Goal: Task Accomplishment & Management: Use online tool/utility

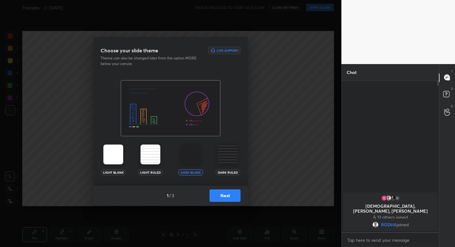
click at [236, 198] on button "Next" at bounding box center [224, 195] width 31 height 12
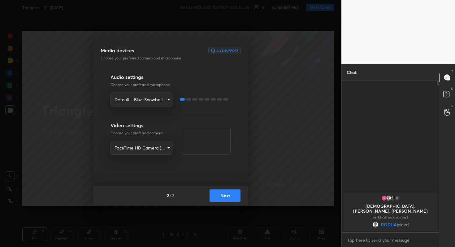
click at [229, 195] on button "Next" at bounding box center [224, 195] width 31 height 12
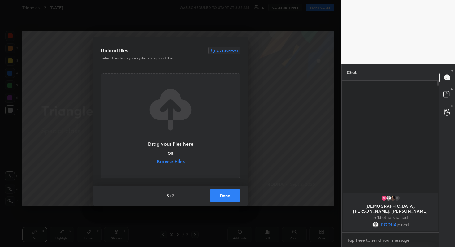
click at [180, 163] on label "Browse Files" at bounding box center [171, 162] width 28 height 6
click at [157, 163] on input "Browse Files" at bounding box center [157, 162] width 0 height 6
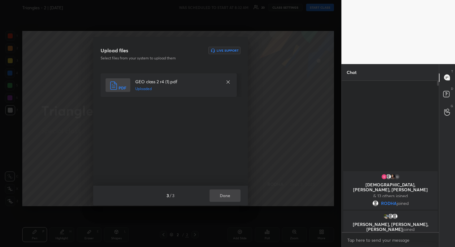
click at [232, 196] on button "Done" at bounding box center [224, 195] width 31 height 12
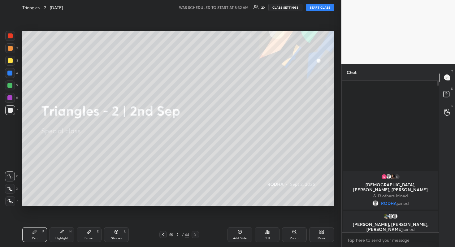
click at [325, 10] on button "START CLASS" at bounding box center [320, 7] width 28 height 7
type textarea "x"
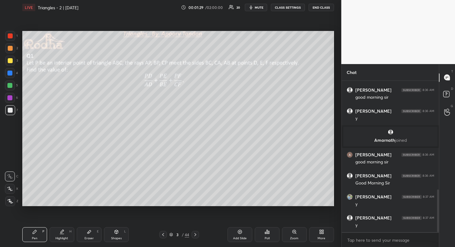
scroll to position [386, 0]
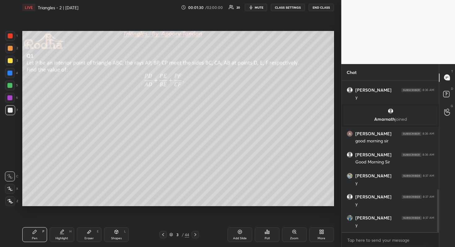
drag, startPoint x: 13, startPoint y: 58, endPoint x: 19, endPoint y: 57, distance: 6.0
click at [13, 58] on div at bounding box center [10, 61] width 10 height 10
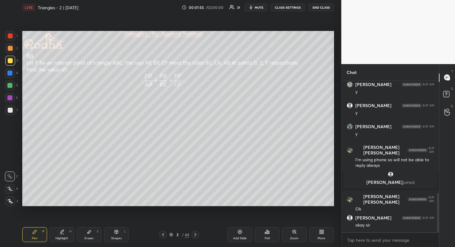
scroll to position [460, 0]
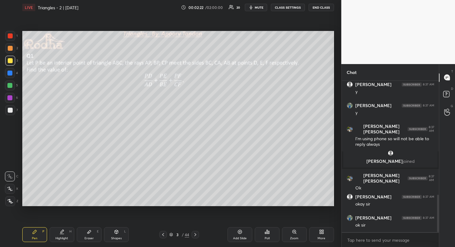
click at [261, 9] on span "mute" at bounding box center [259, 7] width 9 height 4
click at [259, 8] on span "unmute" at bounding box center [258, 7] width 13 height 4
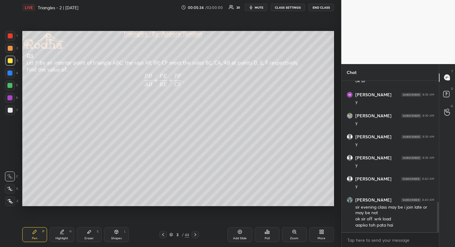
scroll to position [625, 0]
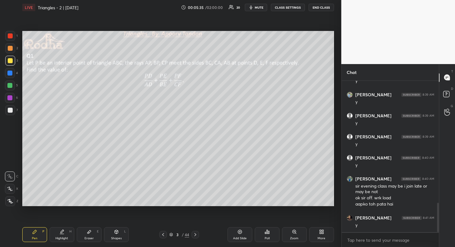
click at [270, 232] on div "Poll" at bounding box center [267, 234] width 25 height 15
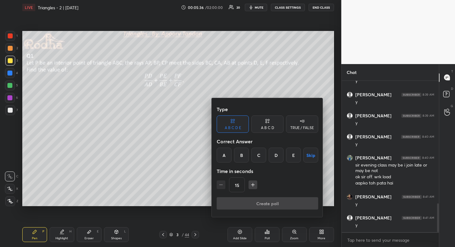
scroll to position [667, 0]
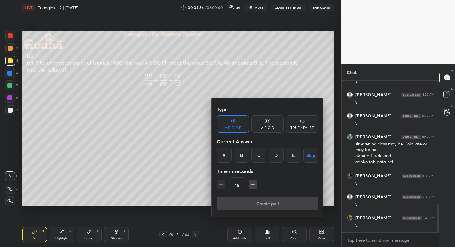
click at [275, 121] on div "A B C D" at bounding box center [267, 123] width 32 height 17
click at [289, 158] on div "D" at bounding box center [288, 155] width 18 height 15
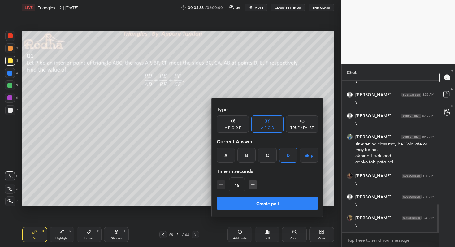
click at [275, 200] on button "Create poll" at bounding box center [267, 203] width 101 height 12
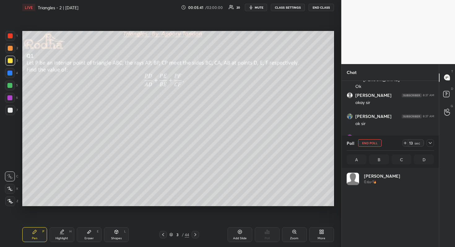
scroll to position [72, 85]
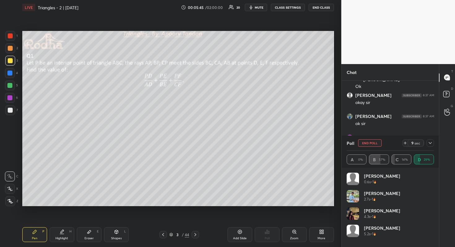
click at [13, 188] on div at bounding box center [10, 189] width 10 height 10
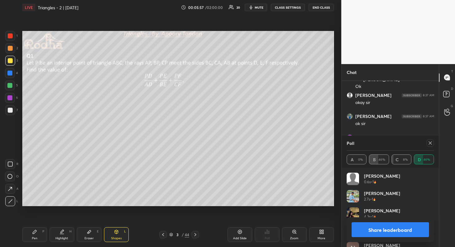
click at [386, 232] on button "Share leaderboard" at bounding box center [391, 229] width 78 height 15
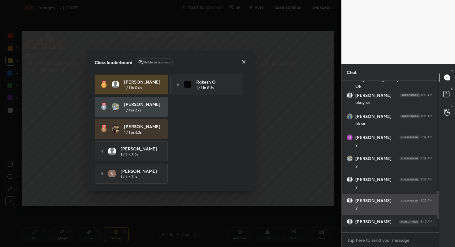
scroll to position [149, 93]
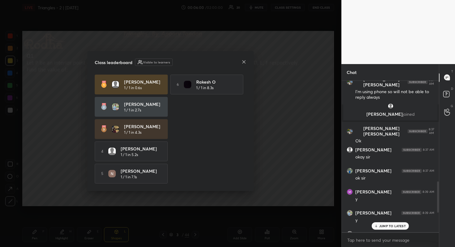
click at [243, 61] on icon at bounding box center [243, 61] width 3 height 3
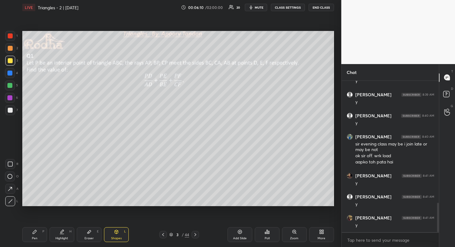
click at [11, 63] on div at bounding box center [10, 61] width 10 height 10
click at [11, 86] on div at bounding box center [9, 85] width 5 height 5
click at [10, 76] on div at bounding box center [10, 73] width 10 height 10
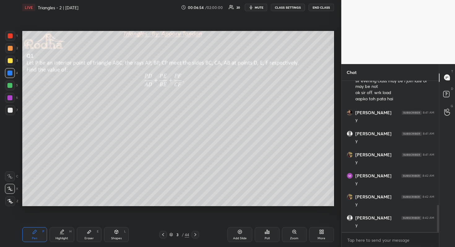
scroll to position [712, 0]
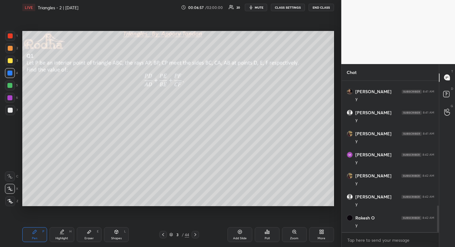
click at [12, 49] on div at bounding box center [10, 48] width 5 height 5
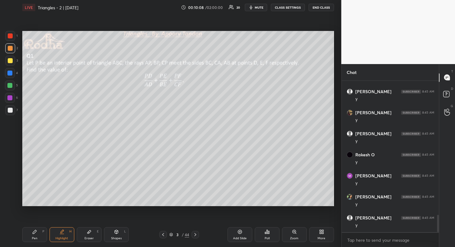
click at [13, 73] on div at bounding box center [10, 73] width 10 height 10
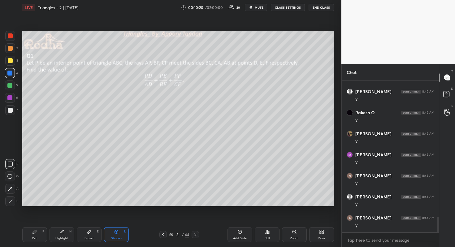
scroll to position [1322, 0]
click at [12, 60] on div at bounding box center [10, 61] width 10 height 10
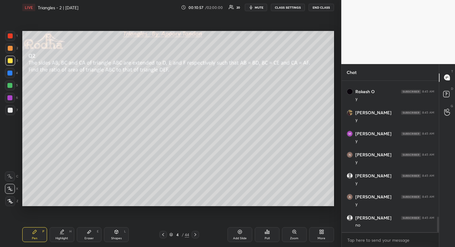
click at [253, 5] on icon "button" at bounding box center [250, 7] width 5 height 5
click at [324, 6] on button "END CLASS" at bounding box center [321, 7] width 25 height 7
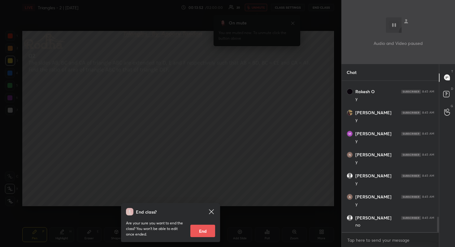
click at [266, 105] on div "End class? Are your sure you want to end the class? You won’t be able to edit o…" at bounding box center [170, 123] width 341 height 247
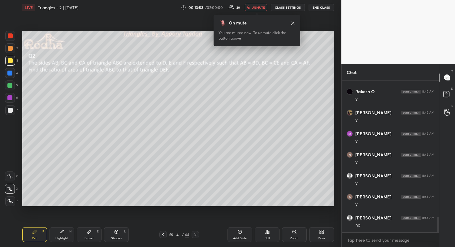
click at [255, 5] on button "unmute" at bounding box center [256, 7] width 22 height 7
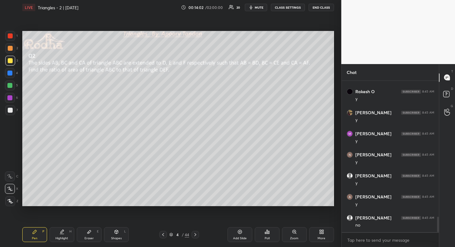
click at [13, 110] on div at bounding box center [10, 110] width 10 height 10
click at [8, 61] on div at bounding box center [10, 60] width 5 height 5
click at [269, 234] on div "Poll" at bounding box center [267, 234] width 25 height 15
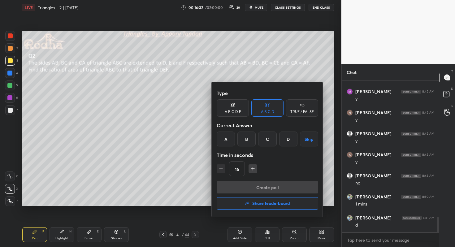
click at [269, 141] on div "C" at bounding box center [267, 139] width 18 height 15
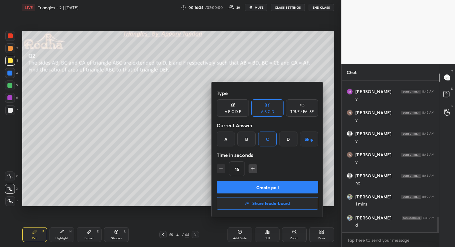
click at [275, 189] on button "Create poll" at bounding box center [267, 187] width 101 height 12
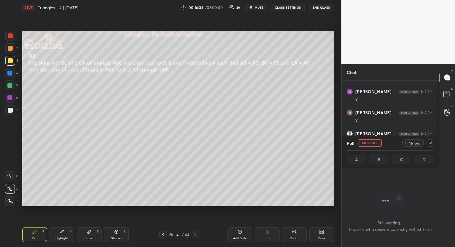
scroll to position [2, 2]
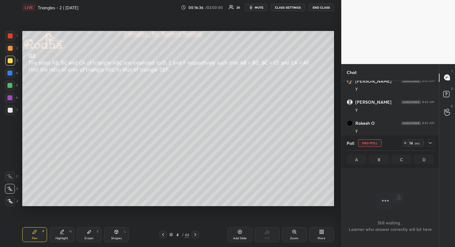
click at [432, 145] on icon at bounding box center [430, 142] width 5 height 5
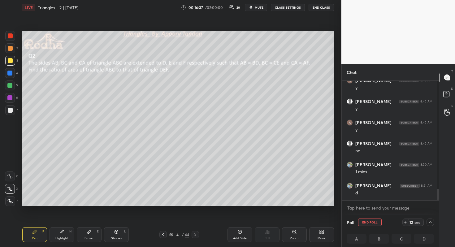
scroll to position [5, 0]
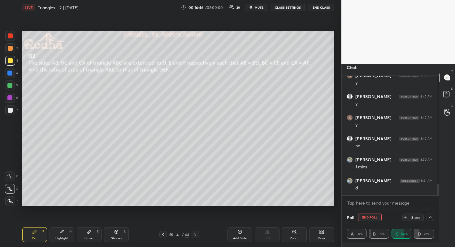
click at [428, 217] on icon at bounding box center [430, 217] width 5 height 5
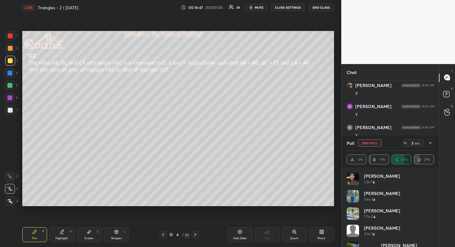
scroll to position [1041, 0]
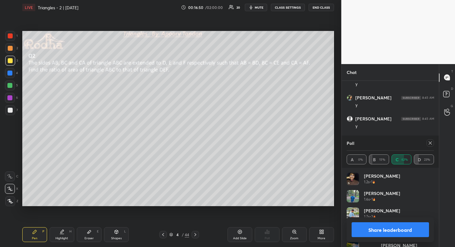
click at [400, 229] on button "Share leaderboard" at bounding box center [391, 229] width 78 height 15
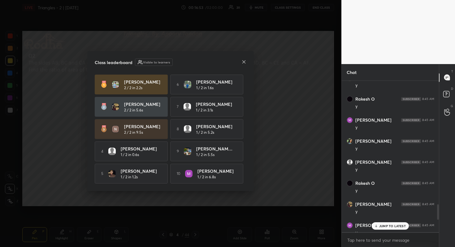
click at [244, 61] on icon at bounding box center [243, 61] width 3 height 3
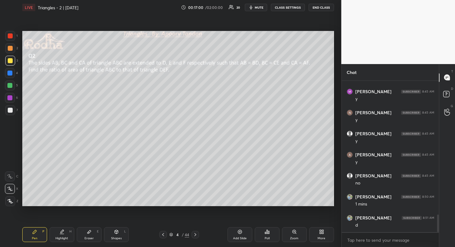
click at [11, 87] on div at bounding box center [9, 85] width 5 height 5
click at [11, 61] on div at bounding box center [10, 60] width 5 height 5
drag, startPoint x: 11, startPoint y: 110, endPoint x: 21, endPoint y: 109, distance: 10.9
click at [11, 110] on div at bounding box center [10, 110] width 5 height 5
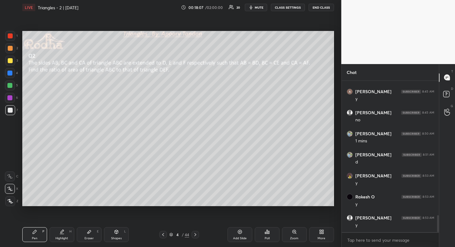
click at [11, 61] on div at bounding box center [10, 60] width 5 height 5
click at [10, 98] on div at bounding box center [9, 97] width 5 height 5
click at [11, 75] on div at bounding box center [9, 73] width 5 height 5
drag, startPoint x: 9, startPoint y: 46, endPoint x: 14, endPoint y: 49, distance: 5.2
click at [9, 47] on div at bounding box center [10, 48] width 5 height 5
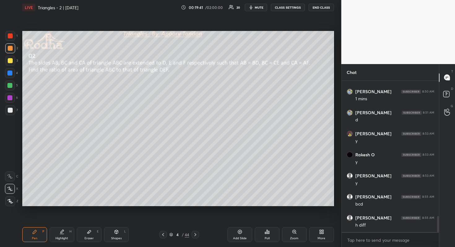
scroll to position [1269, 0]
click at [9, 75] on div at bounding box center [9, 73] width 5 height 5
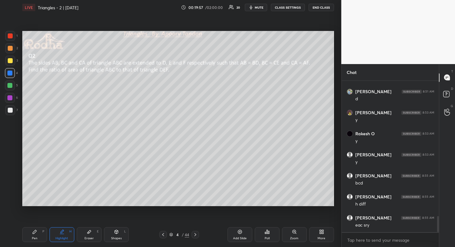
click at [11, 35] on div at bounding box center [10, 35] width 5 height 5
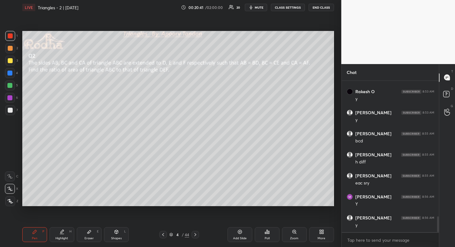
click at [11, 48] on div at bounding box center [10, 48] width 5 height 5
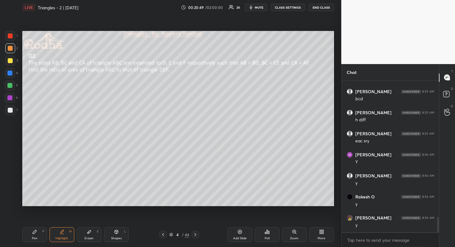
scroll to position [1374, 0]
drag, startPoint x: 10, startPoint y: 37, endPoint x: 20, endPoint y: 39, distance: 10.2
click at [10, 37] on div at bounding box center [10, 35] width 5 height 5
click at [11, 49] on div at bounding box center [10, 48] width 5 height 5
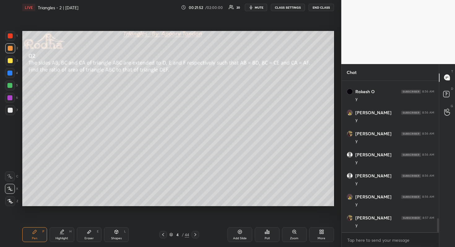
scroll to position [1479, 0]
click at [10, 36] on div at bounding box center [10, 35] width 5 height 5
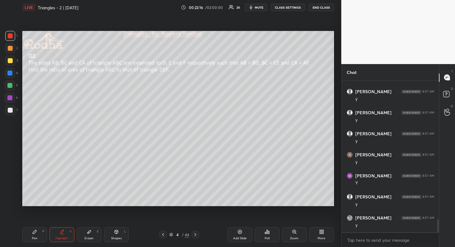
scroll to position [1627, 0]
click at [11, 49] on div at bounding box center [10, 48] width 5 height 5
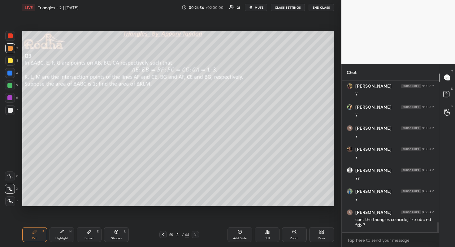
click at [11, 86] on div at bounding box center [9, 85] width 5 height 5
click at [11, 58] on div at bounding box center [10, 60] width 5 height 5
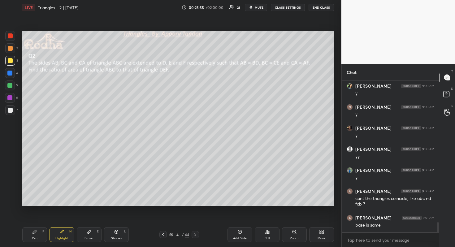
click at [13, 111] on div at bounding box center [10, 110] width 10 height 10
click at [91, 237] on div "Eraser" at bounding box center [88, 238] width 9 height 3
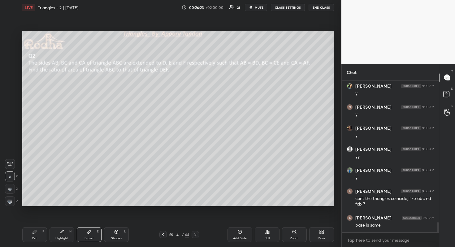
click at [12, 190] on div at bounding box center [10, 189] width 10 height 10
drag, startPoint x: 12, startPoint y: 201, endPoint x: 15, endPoint y: 198, distance: 4.2
click at [12, 201] on div at bounding box center [10, 201] width 10 height 10
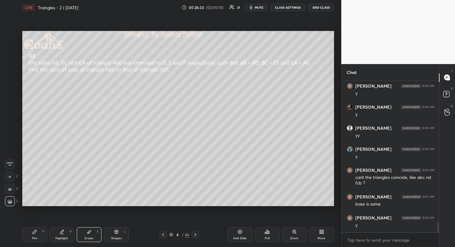
click at [198, 232] on div at bounding box center [195, 234] width 7 height 7
click at [8, 60] on div at bounding box center [10, 60] width 5 height 5
click at [11, 85] on div at bounding box center [9, 85] width 5 height 5
click at [12, 112] on div at bounding box center [10, 110] width 5 height 5
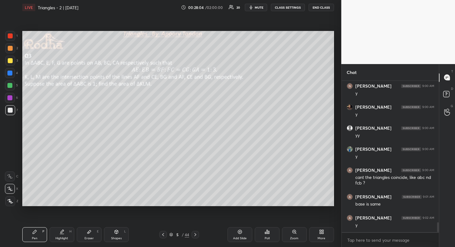
click at [8, 62] on div at bounding box center [10, 60] width 5 height 5
click at [257, 8] on span "mute" at bounding box center [259, 7] width 9 height 4
click at [315, 8] on button "END CLASS" at bounding box center [321, 7] width 25 height 7
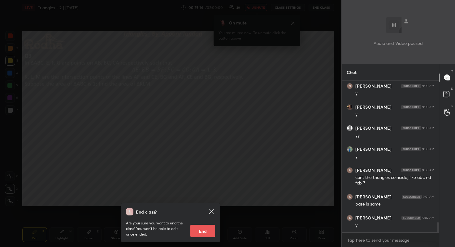
click at [246, 57] on div "End class? Are your sure you want to end the class? You won’t be able to edit o…" at bounding box center [170, 123] width 341 height 247
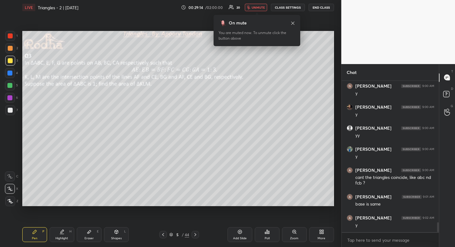
click at [263, 7] on span "unmute" at bounding box center [258, 7] width 13 height 4
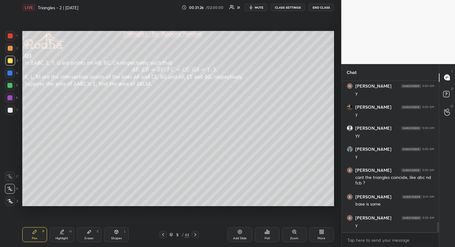
click at [11, 97] on div at bounding box center [9, 97] width 5 height 5
drag, startPoint x: 12, startPoint y: 111, endPoint x: 19, endPoint y: 107, distance: 7.6
click at [12, 111] on div at bounding box center [10, 110] width 10 height 10
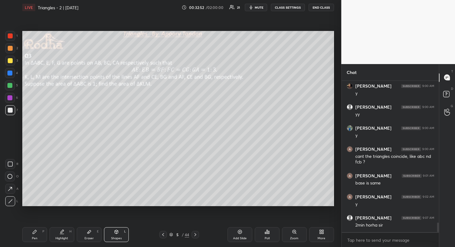
drag, startPoint x: 13, startPoint y: 61, endPoint x: 16, endPoint y: 61, distance: 3.1
click at [13, 61] on div at bounding box center [10, 61] width 10 height 10
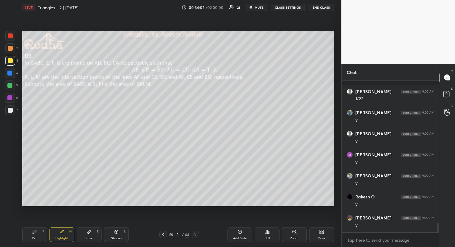
scroll to position [2404, 0]
click at [11, 74] on div at bounding box center [9, 73] width 5 height 5
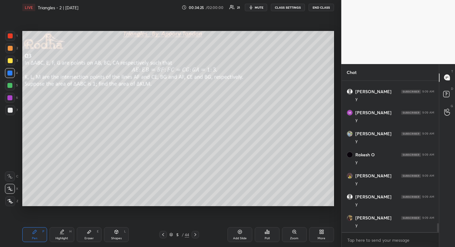
click at [10, 98] on div at bounding box center [9, 97] width 5 height 5
drag, startPoint x: 11, startPoint y: 51, endPoint x: 19, endPoint y: 52, distance: 8.8
click at [11, 51] on div at bounding box center [10, 48] width 10 height 10
click at [11, 84] on div at bounding box center [9, 85] width 5 height 5
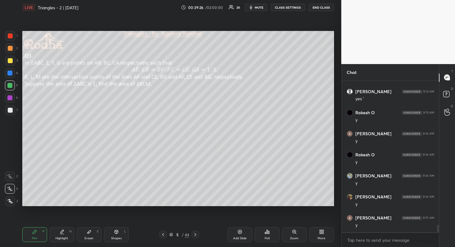
click at [7, 98] on div at bounding box center [10, 98] width 10 height 10
click at [11, 39] on div at bounding box center [10, 36] width 10 height 10
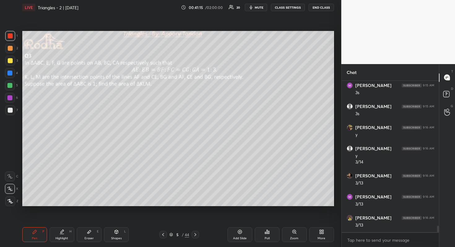
scroll to position [3336, 0]
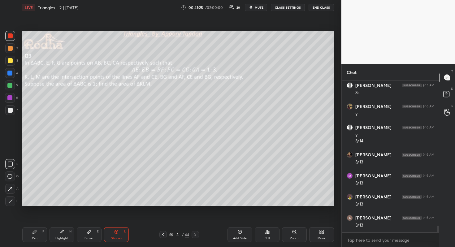
click at [13, 38] on div at bounding box center [10, 36] width 10 height 10
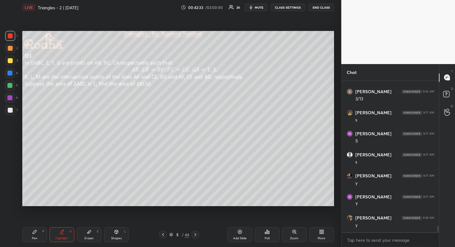
scroll to position [3484, 0]
click at [10, 95] on div at bounding box center [9, 97] width 5 height 5
click at [11, 35] on div at bounding box center [10, 35] width 5 height 5
click at [12, 110] on div at bounding box center [10, 110] width 5 height 5
drag, startPoint x: 9, startPoint y: 201, endPoint x: 16, endPoint y: 191, distance: 12.1
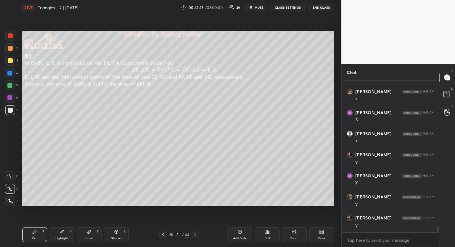
click at [10, 201] on icon at bounding box center [10, 201] width 6 height 4
click at [9, 34] on div at bounding box center [10, 35] width 5 height 5
click at [11, 110] on div at bounding box center [10, 110] width 5 height 5
drag, startPoint x: 10, startPoint y: 38, endPoint x: 14, endPoint y: 46, distance: 9.4
click at [10, 38] on div at bounding box center [10, 35] width 5 height 5
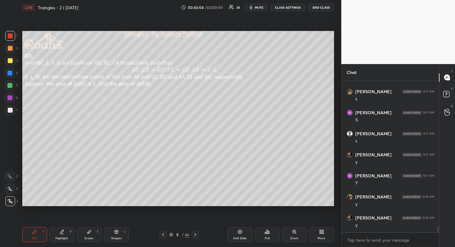
click at [12, 189] on icon at bounding box center [10, 189] width 6 height 4
click at [12, 111] on div at bounding box center [10, 110] width 10 height 10
click at [240, 234] on div "Add Slide" at bounding box center [239, 234] width 25 height 15
drag, startPoint x: 162, startPoint y: 234, endPoint x: 164, endPoint y: 232, distance: 3.5
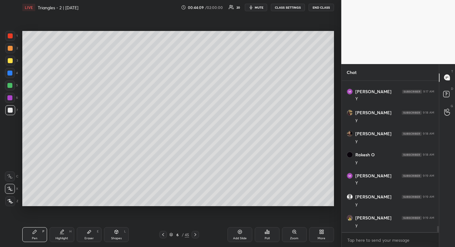
click at [162, 234] on icon at bounding box center [163, 234] width 5 height 5
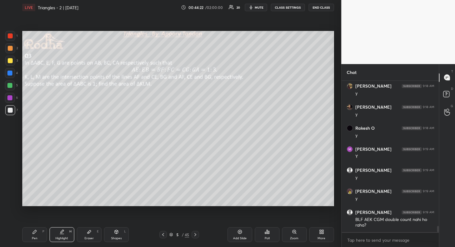
click at [11, 37] on div at bounding box center [10, 35] width 5 height 5
drag, startPoint x: 11, startPoint y: 111, endPoint x: 19, endPoint y: 106, distance: 9.9
click at [11, 111] on div at bounding box center [10, 110] width 5 height 5
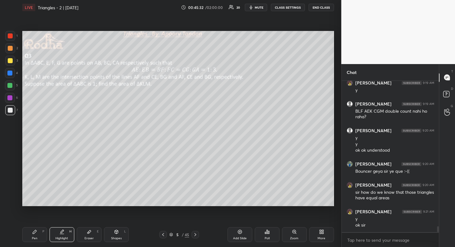
scroll to position [3724, 0]
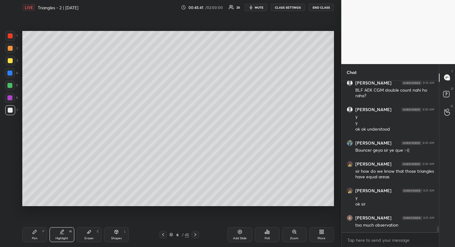
click at [10, 88] on div at bounding box center [10, 85] width 10 height 10
drag, startPoint x: 9, startPoint y: 58, endPoint x: 16, endPoint y: 59, distance: 7.0
click at [9, 58] on div at bounding box center [10, 61] width 10 height 10
click at [10, 72] on div at bounding box center [9, 73] width 5 height 5
drag, startPoint x: 8, startPoint y: 110, endPoint x: 18, endPoint y: 114, distance: 10.4
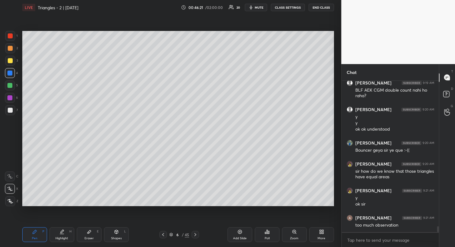
click at [8, 110] on div at bounding box center [10, 110] width 5 height 5
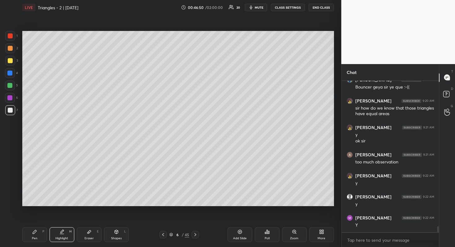
scroll to position [3808, 0]
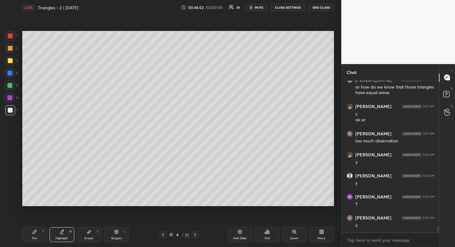
click at [9, 49] on div at bounding box center [10, 48] width 5 height 5
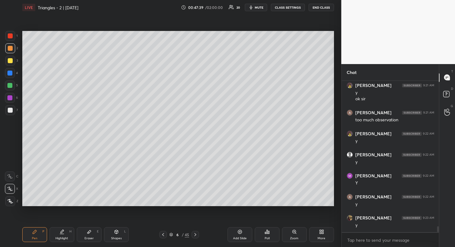
click at [12, 110] on div at bounding box center [10, 110] width 5 height 5
drag, startPoint x: 11, startPoint y: 73, endPoint x: 21, endPoint y: 77, distance: 10.1
click at [12, 73] on div at bounding box center [9, 73] width 5 height 5
click at [11, 47] on div at bounding box center [10, 48] width 5 height 5
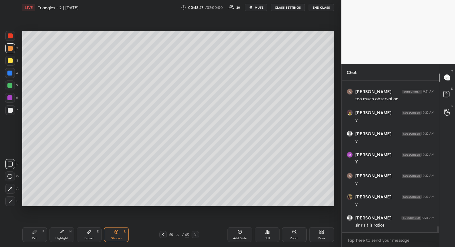
drag, startPoint x: 68, startPoint y: 234, endPoint x: 77, endPoint y: 228, distance: 11.0
click at [68, 234] on div "Highlight H" at bounding box center [62, 234] width 25 height 15
click at [83, 232] on div "Eraser E" at bounding box center [89, 234] width 25 height 15
drag, startPoint x: 13, startPoint y: 110, endPoint x: 18, endPoint y: 109, distance: 5.3
click at [13, 110] on div at bounding box center [10, 110] width 10 height 10
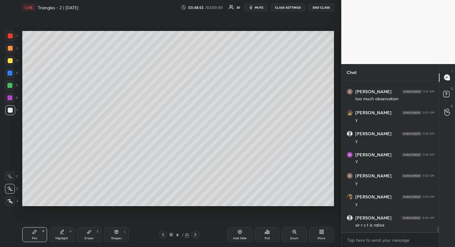
drag, startPoint x: 9, startPoint y: 49, endPoint x: 20, endPoint y: 53, distance: 12.2
click at [9, 49] on div at bounding box center [10, 48] width 5 height 5
click at [8, 56] on div at bounding box center [10, 61] width 10 height 10
click at [11, 111] on div at bounding box center [10, 110] width 5 height 5
click at [12, 49] on div at bounding box center [10, 48] width 5 height 5
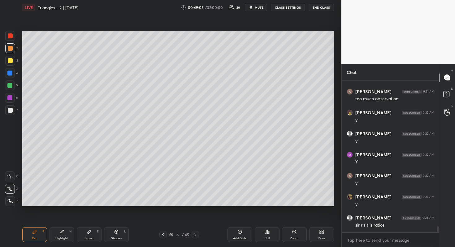
drag, startPoint x: 11, startPoint y: 37, endPoint x: 15, endPoint y: 38, distance: 3.6
click at [12, 37] on div at bounding box center [10, 35] width 5 height 5
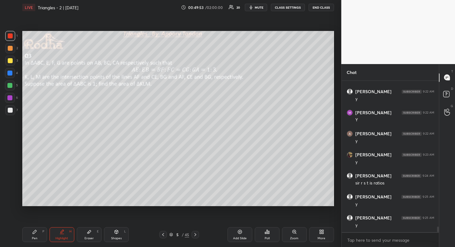
scroll to position [3913, 0]
click at [11, 111] on div at bounding box center [10, 110] width 5 height 5
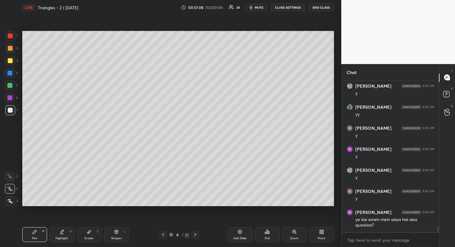
drag, startPoint x: 10, startPoint y: 35, endPoint x: 19, endPoint y: 37, distance: 10.1
click at [9, 35] on div at bounding box center [10, 35] width 5 height 5
drag, startPoint x: 9, startPoint y: 49, endPoint x: 21, endPoint y: 48, distance: 11.8
click at [9, 49] on div at bounding box center [10, 48] width 5 height 5
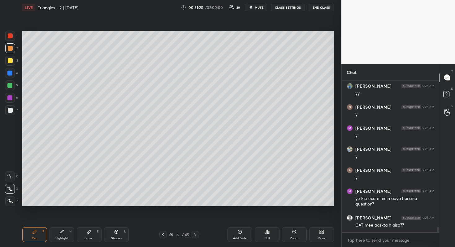
click at [11, 84] on div at bounding box center [9, 85] width 5 height 5
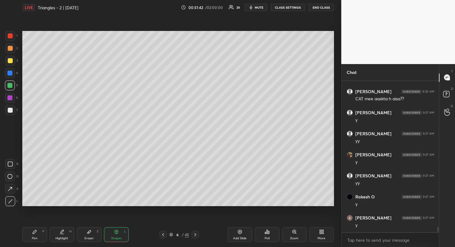
scroll to position [4234, 0]
click at [11, 62] on div at bounding box center [10, 60] width 5 height 5
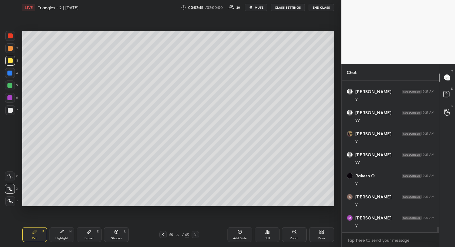
drag, startPoint x: 242, startPoint y: 234, endPoint x: 243, endPoint y: 230, distance: 4.4
click at [243, 234] on div "Add Slide" at bounding box center [239, 234] width 25 height 15
click at [11, 83] on div at bounding box center [9, 85] width 5 height 5
drag, startPoint x: 11, startPoint y: 60, endPoint x: 20, endPoint y: 58, distance: 9.2
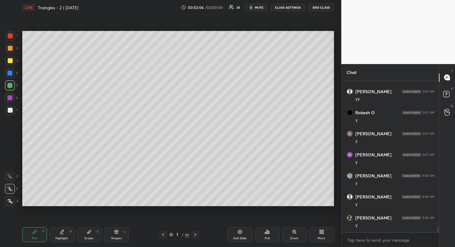
click at [11, 60] on div at bounding box center [10, 60] width 5 height 5
click at [11, 85] on div at bounding box center [9, 85] width 5 height 5
click at [11, 111] on div at bounding box center [10, 110] width 5 height 5
click at [11, 47] on div at bounding box center [10, 48] width 5 height 5
click at [9, 61] on div at bounding box center [10, 60] width 5 height 5
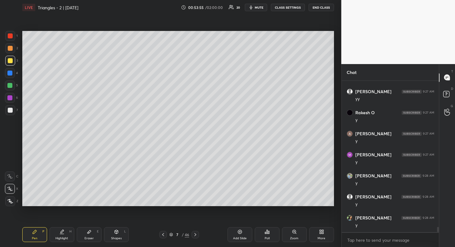
scroll to position [4319, 0]
click at [11, 99] on div at bounding box center [9, 97] width 5 height 5
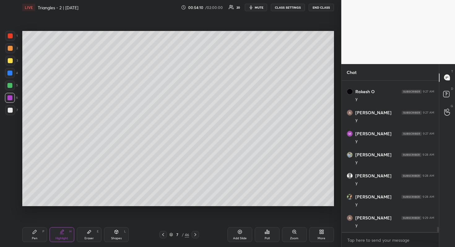
click at [11, 73] on div at bounding box center [9, 73] width 5 height 5
click at [11, 112] on div at bounding box center [10, 110] width 5 height 5
drag, startPoint x: 10, startPoint y: 61, endPoint x: 16, endPoint y: 63, distance: 6.4
click at [10, 61] on div at bounding box center [10, 60] width 5 height 5
click at [13, 76] on div at bounding box center [10, 73] width 10 height 10
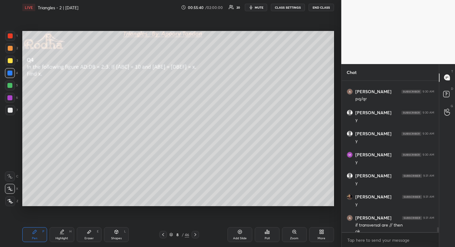
scroll to position [4577, 0]
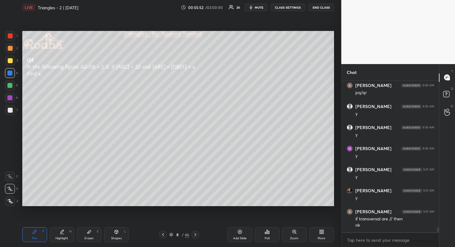
drag, startPoint x: 258, startPoint y: 8, endPoint x: 265, endPoint y: 8, distance: 7.5
click at [258, 8] on span "mute" at bounding box center [259, 7] width 9 height 4
click at [317, 7] on button "END CLASS" at bounding box center [321, 7] width 25 height 7
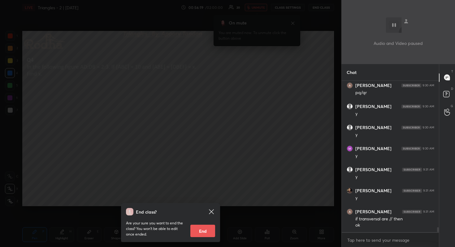
scroll to position [4598, 0]
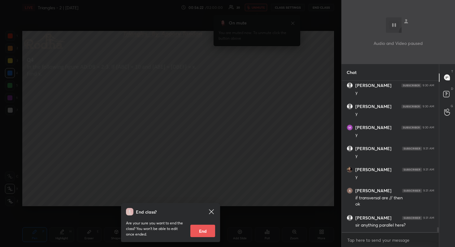
click at [151, 77] on div "End class? Are your sure you want to end the class? You won’t be able to edit o…" at bounding box center [170, 123] width 341 height 247
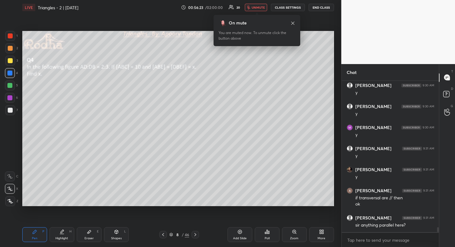
click at [257, 11] on div "On mute You are muted now. To unmute click the button above" at bounding box center [257, 28] width 87 height 35
click at [259, 9] on span "unmute" at bounding box center [258, 7] width 13 height 4
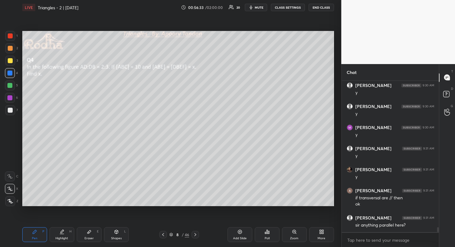
click at [260, 10] on button "mute" at bounding box center [256, 7] width 22 height 7
click at [319, 8] on button "END CLASS" at bounding box center [321, 7] width 25 height 7
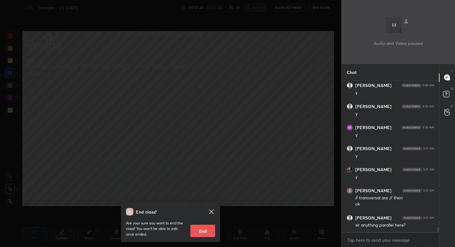
click at [253, 140] on div "End class? Are your sure you want to end the class? You won’t be able to edit o…" at bounding box center [170, 123] width 341 height 247
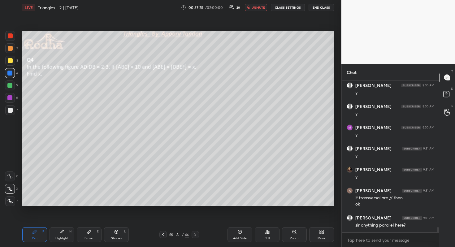
click at [258, 7] on span "unmute" at bounding box center [258, 7] width 13 height 4
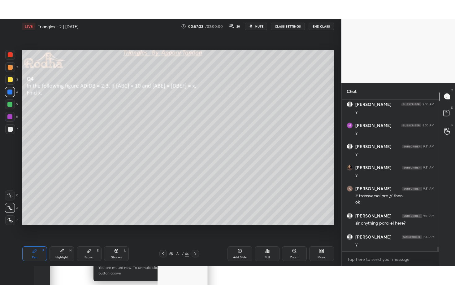
scroll to position [4640, 0]
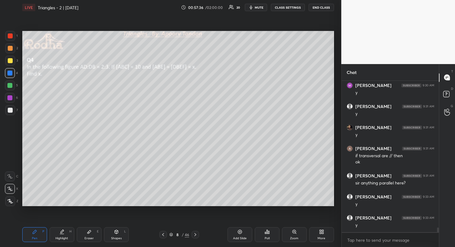
click at [259, 6] on span "mute" at bounding box center [259, 7] width 9 height 4
click at [321, 8] on button "END CLASS" at bounding box center [321, 7] width 25 height 7
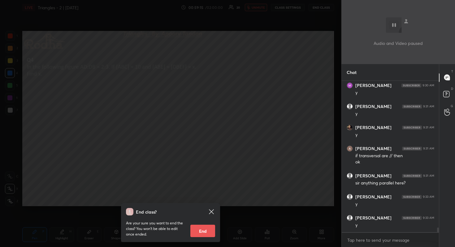
click at [271, 4] on div "End class? Are your sure you want to end the class? You won’t be able to edit o…" at bounding box center [170, 123] width 341 height 247
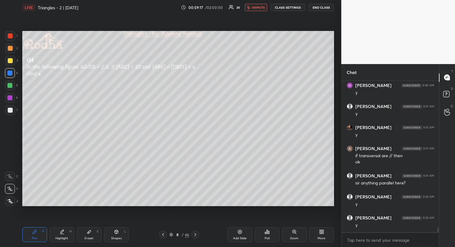
click at [259, 9] on span "unmute" at bounding box center [258, 7] width 13 height 4
click at [322, 235] on div "More" at bounding box center [321, 234] width 25 height 15
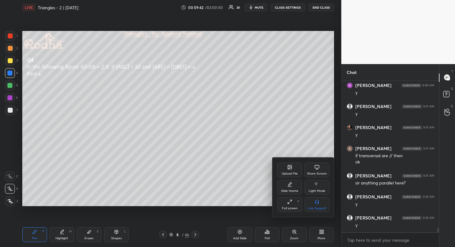
click at [292, 205] on div "Full screen F" at bounding box center [289, 204] width 25 height 15
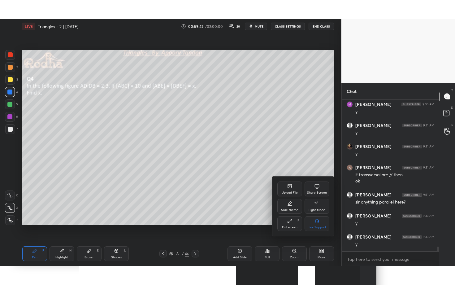
scroll to position [4603, 0]
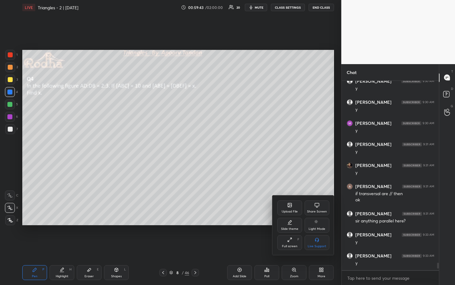
click at [313, 178] on div at bounding box center [227, 142] width 455 height 285
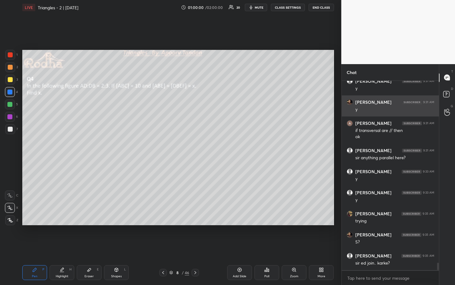
scroll to position [4687, 0]
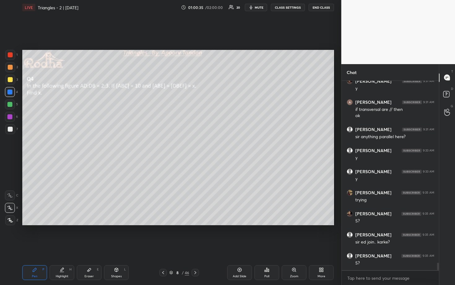
click at [11, 129] on div at bounding box center [10, 129] width 5 height 5
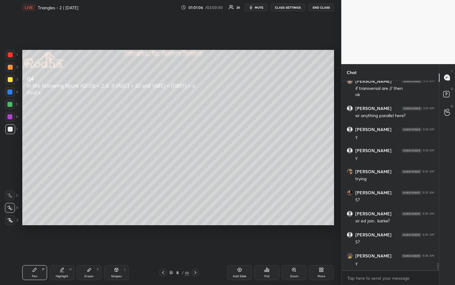
click at [11, 106] on div at bounding box center [9, 104] width 5 height 5
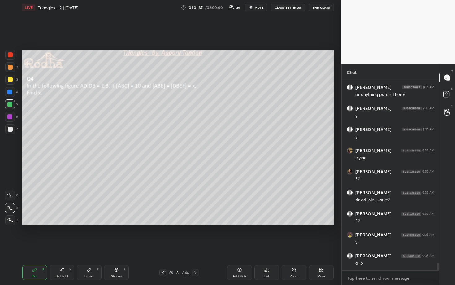
click at [10, 55] on div at bounding box center [10, 54] width 5 height 5
click at [11, 93] on div at bounding box center [9, 91] width 5 height 5
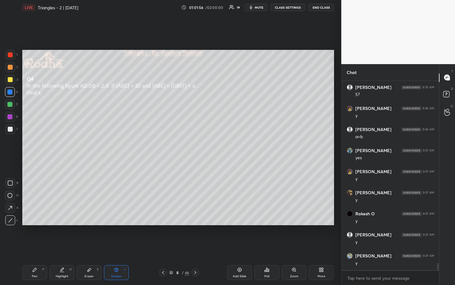
drag, startPoint x: 11, startPoint y: 129, endPoint x: 17, endPoint y: 129, distance: 5.6
click at [12, 129] on div at bounding box center [10, 129] width 5 height 5
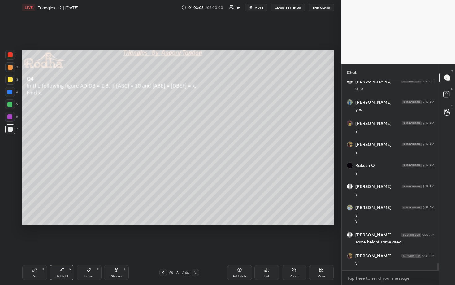
scroll to position [4924, 0]
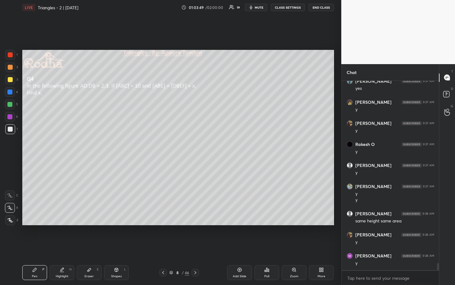
click at [11, 55] on div at bounding box center [10, 54] width 5 height 5
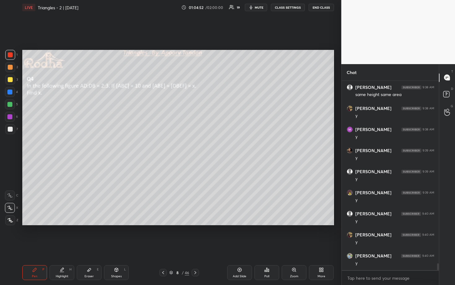
scroll to position [5072, 0]
drag, startPoint x: 9, startPoint y: 103, endPoint x: 17, endPoint y: 106, distance: 8.0
click at [9, 103] on div at bounding box center [9, 104] width 5 height 5
click at [234, 247] on div "Add Slide" at bounding box center [239, 272] width 25 height 15
click at [9, 67] on div at bounding box center [10, 67] width 5 height 5
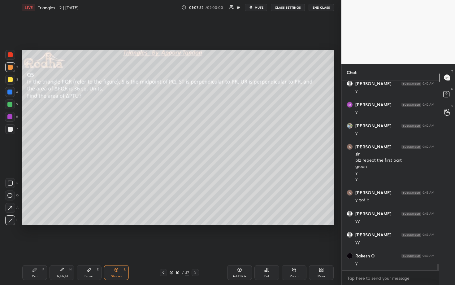
scroll to position [5502, 0]
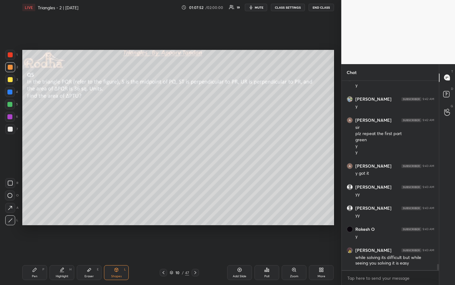
click at [8, 76] on div at bounding box center [10, 80] width 10 height 10
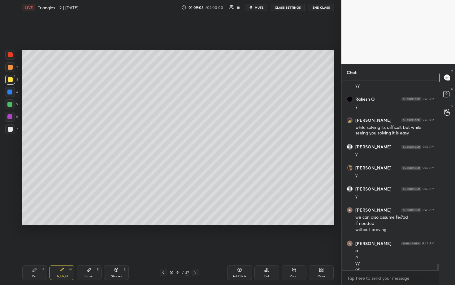
scroll to position [5638, 0]
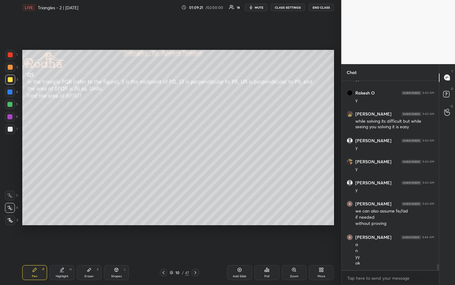
click at [10, 57] on div at bounding box center [10, 54] width 5 height 5
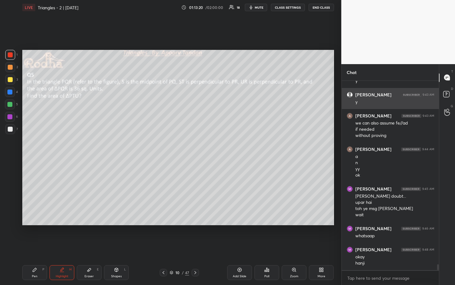
scroll to position [5747, 0]
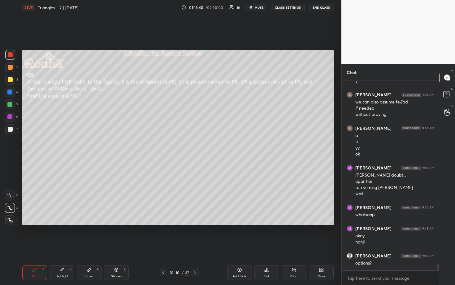
click at [10, 80] on div at bounding box center [10, 79] width 5 height 5
click at [260, 7] on span "mute" at bounding box center [259, 7] width 9 height 4
click at [321, 10] on button "END CLASS" at bounding box center [321, 7] width 25 height 7
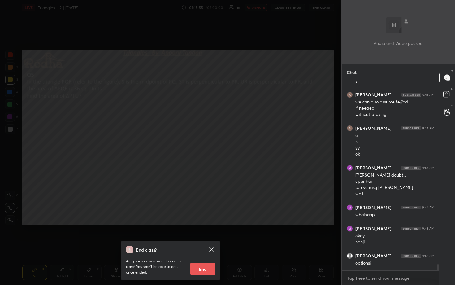
click at [257, 159] on div "End class? Are your sure you want to end the class? You won’t be able to edit o…" at bounding box center [170, 142] width 341 height 285
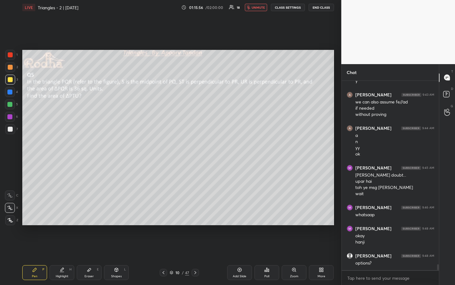
drag, startPoint x: 260, startPoint y: 9, endPoint x: 263, endPoint y: 12, distance: 4.8
click at [259, 9] on span "unmute" at bounding box center [258, 7] width 13 height 4
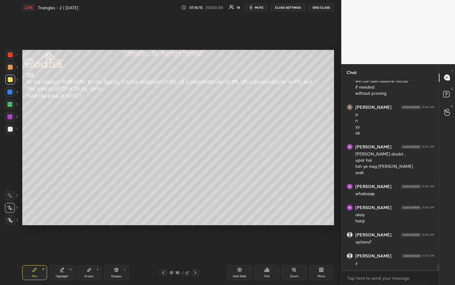
click at [273, 247] on div "Poll" at bounding box center [266, 272] width 25 height 15
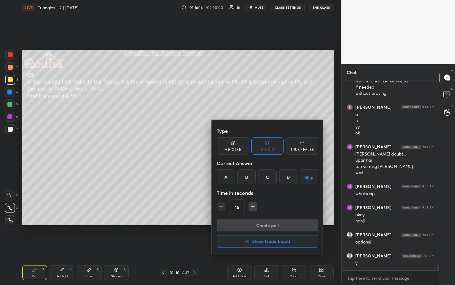
click at [270, 175] on div "C" at bounding box center [267, 176] width 18 height 15
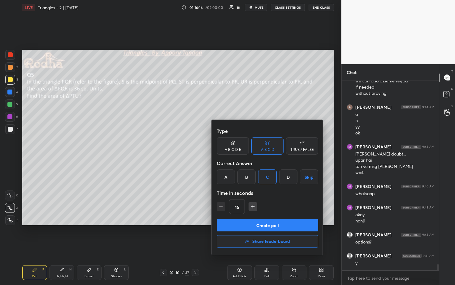
click at [271, 223] on button "Create poll" at bounding box center [267, 225] width 101 height 12
type textarea "x"
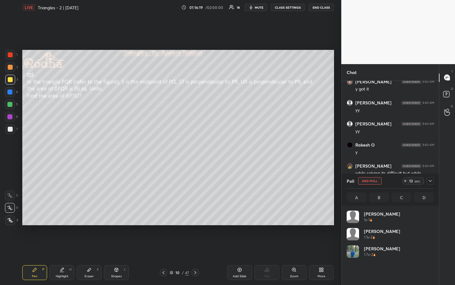
scroll to position [72, 85]
click at [430, 182] on icon at bounding box center [430, 180] width 5 height 5
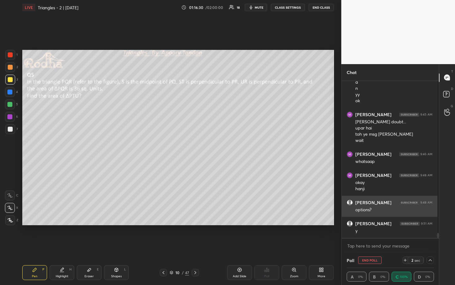
scroll to position [5, 0]
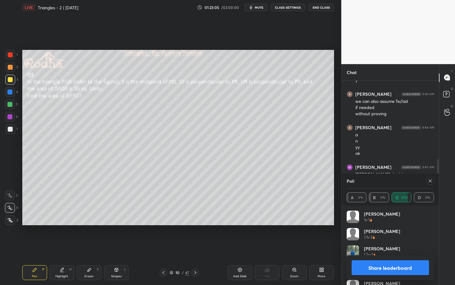
scroll to position [30699, 30627]
click at [390, 267] on button "Share leaderboard" at bounding box center [391, 267] width 78 height 15
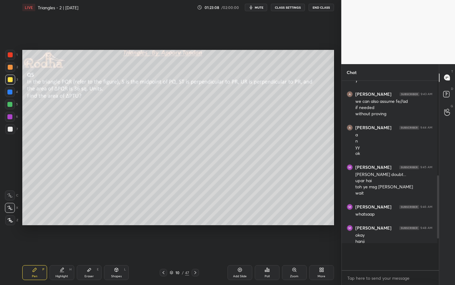
scroll to position [168, 93]
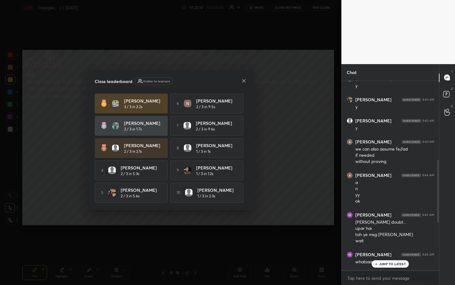
click at [244, 80] on icon at bounding box center [243, 80] width 5 height 5
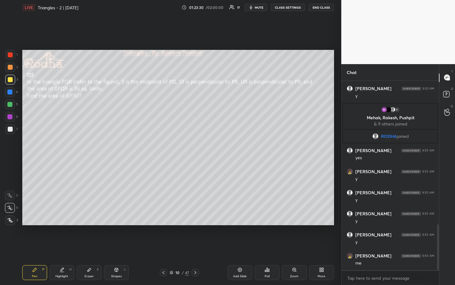
drag, startPoint x: 11, startPoint y: 127, endPoint x: 17, endPoint y: 121, distance: 8.8
click at [10, 127] on div at bounding box center [10, 129] width 5 height 5
drag, startPoint x: 8, startPoint y: 77, endPoint x: 17, endPoint y: 77, distance: 9.0
click at [9, 77] on div at bounding box center [10, 79] width 5 height 5
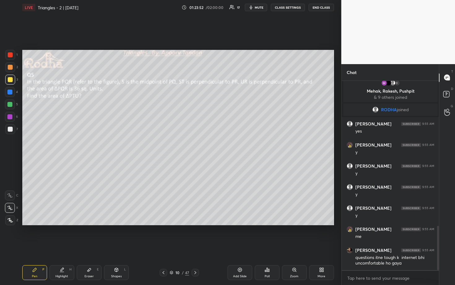
click at [10, 91] on div at bounding box center [9, 91] width 5 height 5
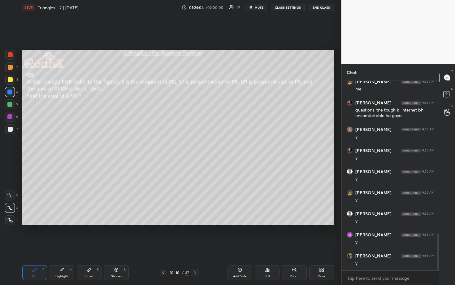
scroll to position [787, 0]
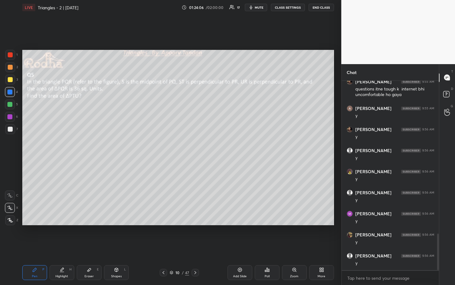
click at [10, 103] on div at bounding box center [9, 104] width 5 height 5
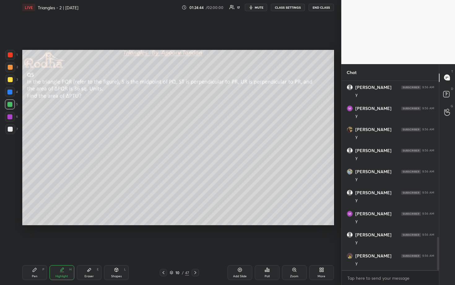
scroll to position [913, 0]
click at [11, 68] on div at bounding box center [10, 67] width 5 height 5
click at [12, 128] on div at bounding box center [10, 129] width 5 height 5
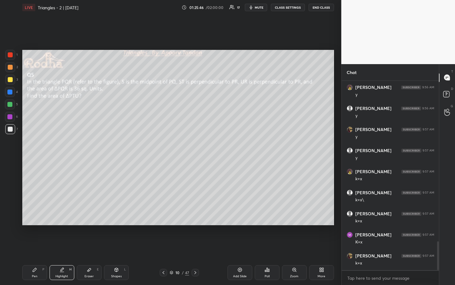
click at [11, 93] on div at bounding box center [9, 91] width 5 height 5
click at [11, 80] on div at bounding box center [10, 79] width 5 height 5
click at [11, 126] on div at bounding box center [10, 129] width 10 height 10
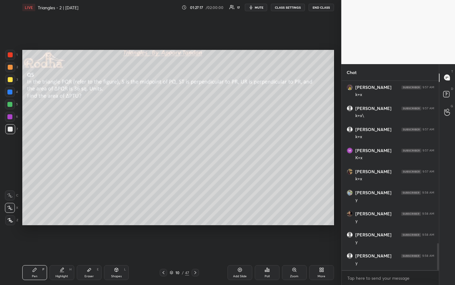
click at [114, 225] on div "Setting up your live class Poll for secs No correct answer Start poll" at bounding box center [178, 137] width 317 height 245
click at [114, 226] on div "Setting up your live class Poll for secs No correct answer Start poll" at bounding box center [178, 137] width 317 height 245
click at [135, 226] on div "Setting up your live class Poll for secs No correct answer Start poll" at bounding box center [178, 137] width 317 height 245
click at [116, 226] on div "Setting up your live class Poll for secs No correct answer Start poll" at bounding box center [178, 137] width 317 height 245
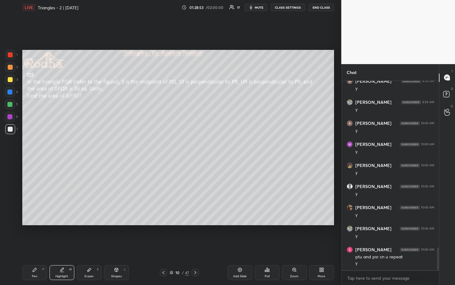
drag, startPoint x: 11, startPoint y: 79, endPoint x: 15, endPoint y: 80, distance: 4.7
click at [11, 79] on div at bounding box center [10, 79] width 5 height 5
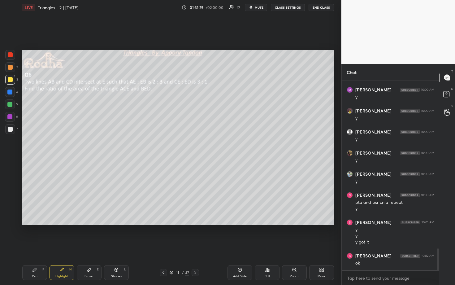
scroll to position [1478, 0]
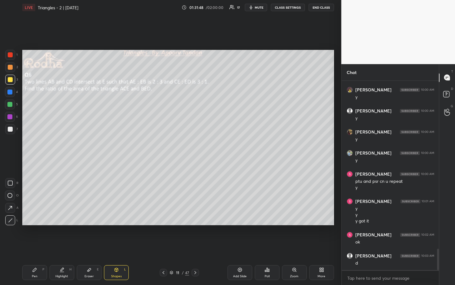
click at [10, 80] on div at bounding box center [10, 79] width 5 height 5
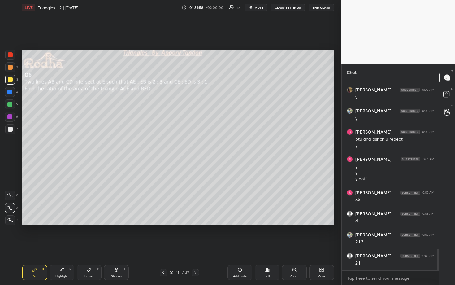
scroll to position [1542, 0]
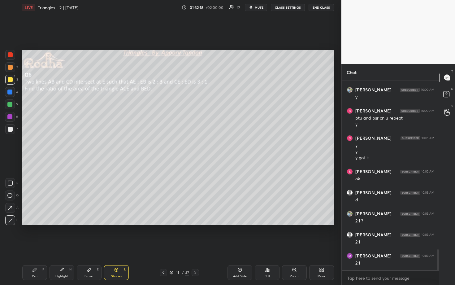
click at [12, 102] on div at bounding box center [10, 104] width 10 height 10
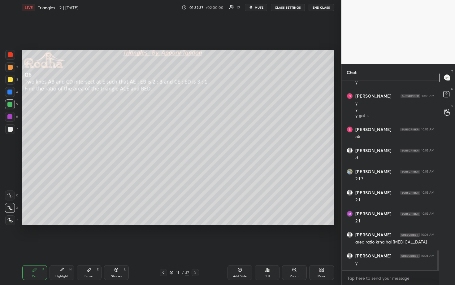
scroll to position [1605, 0]
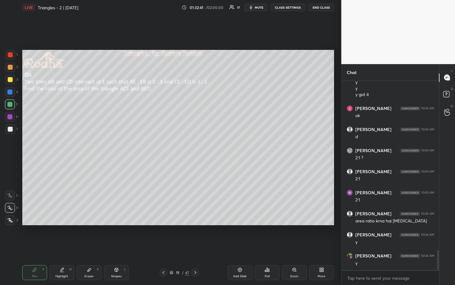
click at [14, 130] on div at bounding box center [10, 129] width 10 height 10
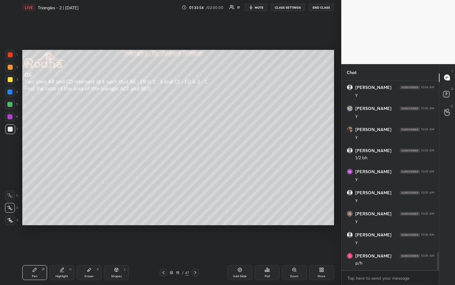
click at [12, 92] on div at bounding box center [9, 91] width 5 height 5
click at [11, 105] on div at bounding box center [9, 104] width 5 height 5
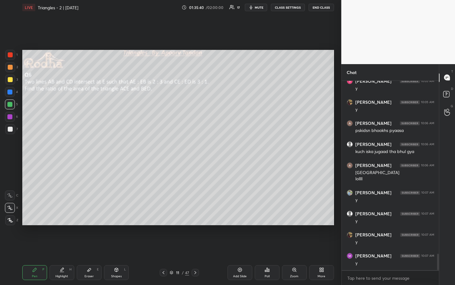
scroll to position [2032, 0]
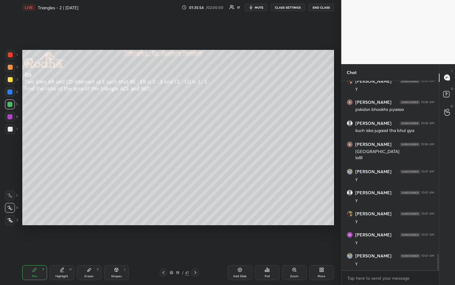
click at [11, 116] on div at bounding box center [9, 116] width 5 height 5
click at [236, 268] on div "Add Slide" at bounding box center [239, 272] width 25 height 15
click at [10, 91] on div at bounding box center [9, 91] width 5 height 5
click at [63, 59] on div "Setting up your live class Poll for secs No correct answer Start poll" at bounding box center [178, 137] width 317 height 245
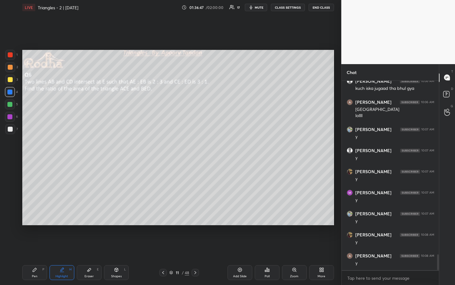
scroll to position [2095, 0]
click at [11, 127] on div at bounding box center [10, 129] width 5 height 5
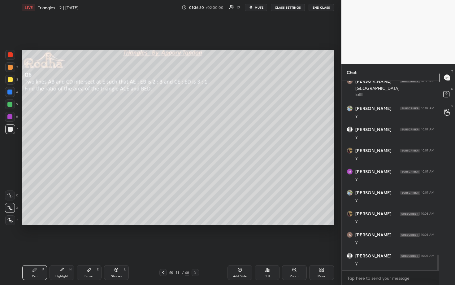
scroll to position [2116, 0]
click at [80, 228] on div "Setting up your live class Poll for secs No correct answer Start poll" at bounding box center [178, 137] width 317 height 245
click at [91, 225] on div "Setting up your live class Poll for secs No correct answer Start poll" at bounding box center [178, 137] width 317 height 245
drag, startPoint x: 10, startPoint y: 79, endPoint x: 18, endPoint y: 82, distance: 8.2
click at [10, 79] on div at bounding box center [10, 79] width 5 height 5
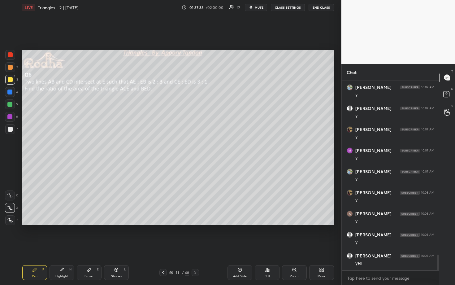
click at [10, 67] on div at bounding box center [10, 67] width 5 height 5
drag, startPoint x: 11, startPoint y: 105, endPoint x: 20, endPoint y: 106, distance: 10.0
click at [11, 105] on div at bounding box center [9, 104] width 5 height 5
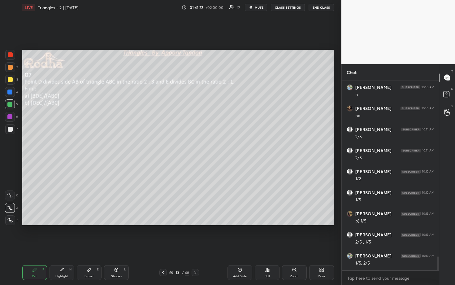
click at [9, 130] on div at bounding box center [10, 129] width 5 height 5
drag, startPoint x: 10, startPoint y: 91, endPoint x: 20, endPoint y: 91, distance: 10.2
click at [10, 92] on div at bounding box center [9, 91] width 5 height 5
drag, startPoint x: 10, startPoint y: 115, endPoint x: 14, endPoint y: 115, distance: 4.0
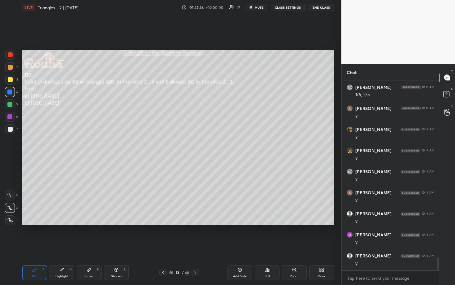
click at [11, 115] on div at bounding box center [9, 116] width 5 height 5
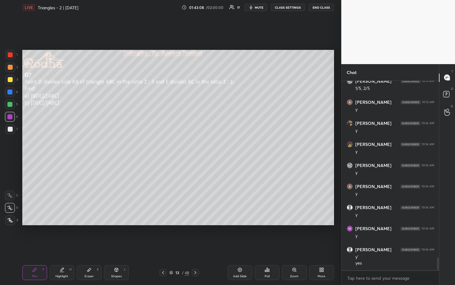
drag, startPoint x: 11, startPoint y: 67, endPoint x: 18, endPoint y: 71, distance: 8.5
click at [11, 67] on div at bounding box center [10, 67] width 5 height 5
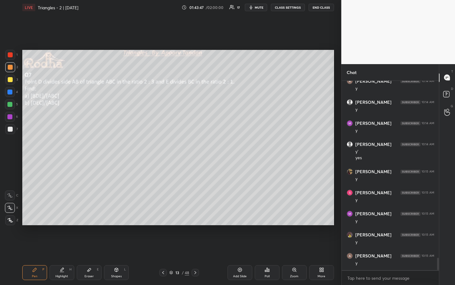
scroll to position [2732, 0]
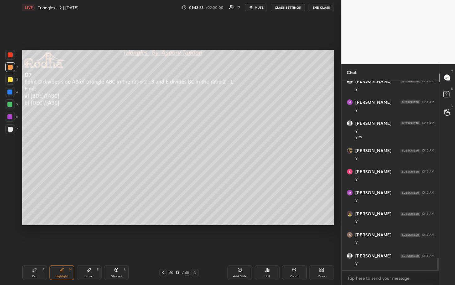
click at [11, 106] on div at bounding box center [9, 104] width 5 height 5
click at [11, 131] on div at bounding box center [10, 129] width 5 height 5
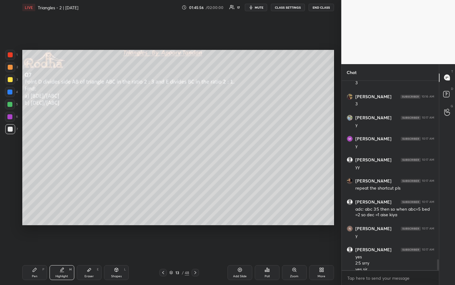
scroll to position [3108, 0]
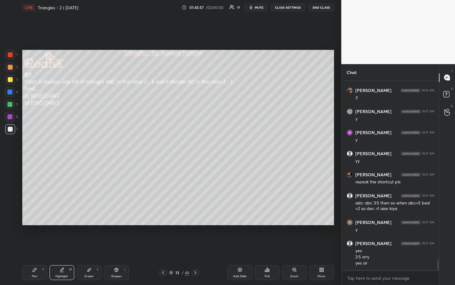
click at [197, 272] on icon at bounding box center [195, 272] width 5 height 5
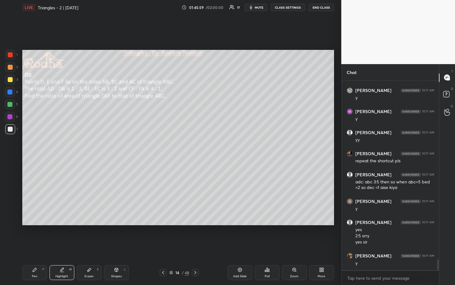
click at [198, 271] on div at bounding box center [195, 272] width 7 height 7
click at [197, 272] on icon at bounding box center [195, 272] width 5 height 5
click at [196, 274] on icon at bounding box center [195, 272] width 5 height 5
click at [164, 273] on icon at bounding box center [163, 272] width 5 height 5
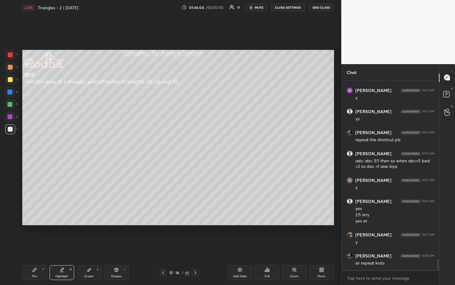
click at [163, 274] on icon at bounding box center [163, 272] width 5 height 5
click at [164, 275] on div at bounding box center [162, 272] width 7 height 7
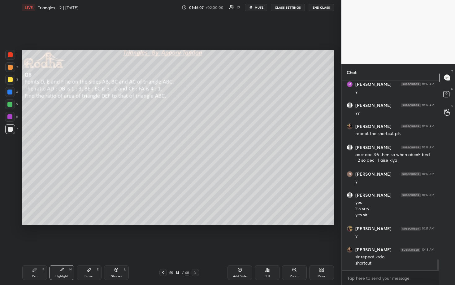
click at [164, 274] on icon at bounding box center [163, 272] width 5 height 5
click at [241, 273] on div "Add Slide" at bounding box center [239, 272] width 25 height 15
click at [11, 81] on div at bounding box center [10, 79] width 5 height 5
click at [11, 127] on div at bounding box center [10, 129] width 5 height 5
click at [7, 68] on div at bounding box center [10, 67] width 10 height 10
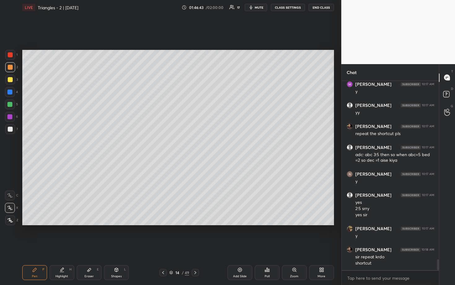
click at [8, 104] on div at bounding box center [9, 104] width 5 height 5
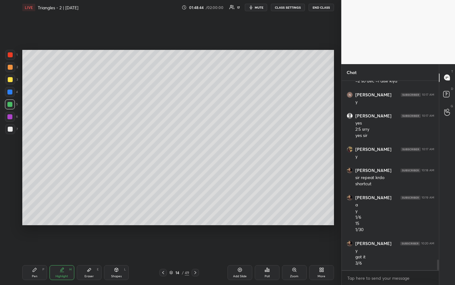
scroll to position [3242, 0]
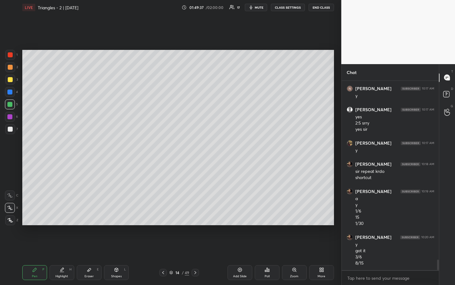
drag, startPoint x: 10, startPoint y: 65, endPoint x: 12, endPoint y: 55, distance: 10.4
click at [10, 65] on div at bounding box center [10, 67] width 5 height 5
click at [11, 51] on div at bounding box center [10, 55] width 10 height 10
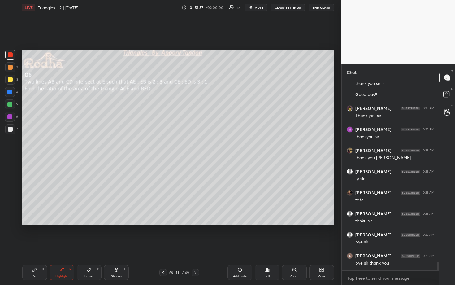
scroll to position [4044, 0]
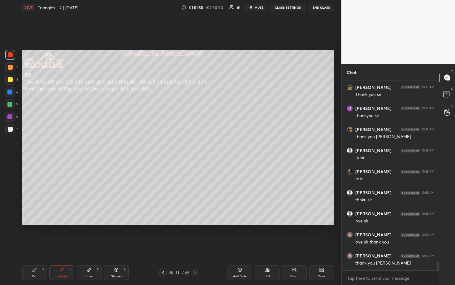
click at [322, 6] on button "END CLASS" at bounding box center [321, 7] width 25 height 7
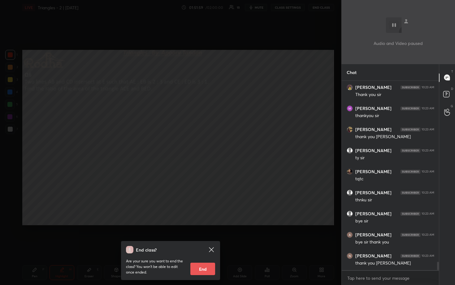
scroll to position [4065, 0]
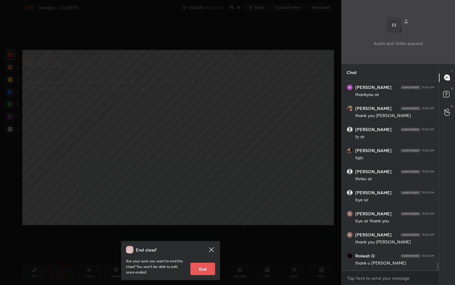
click at [209, 268] on button "End" at bounding box center [202, 268] width 25 height 12
type textarea "x"
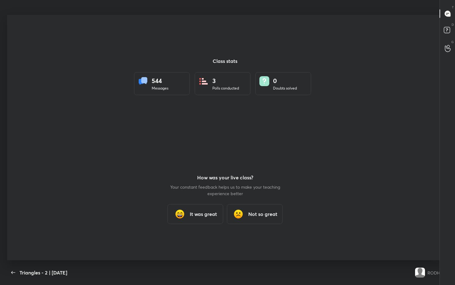
scroll to position [30699, 30500]
click at [240, 196] on div at bounding box center [225, 137] width 436 height 245
